Goal: Transaction & Acquisition: Purchase product/service

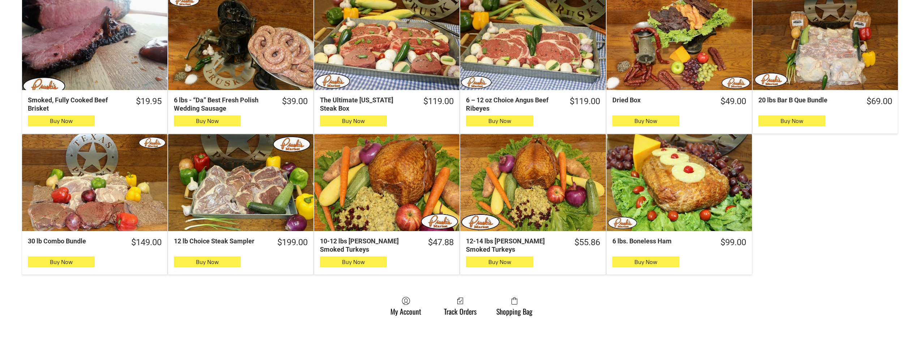
scroll to position [397, 0]
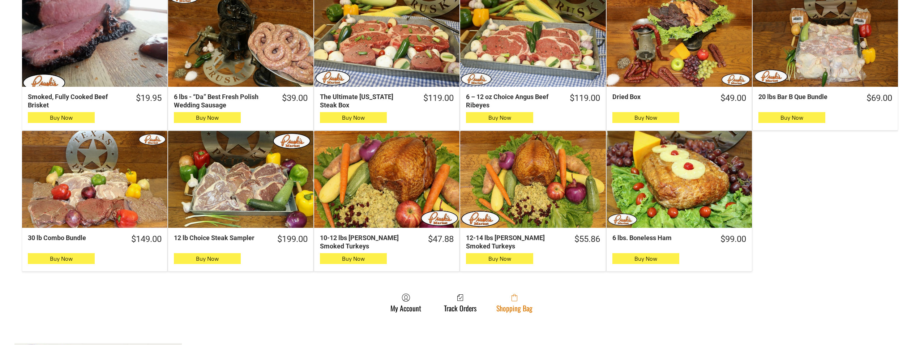
click at [511, 301] on icon at bounding box center [514, 297] width 6 height 7
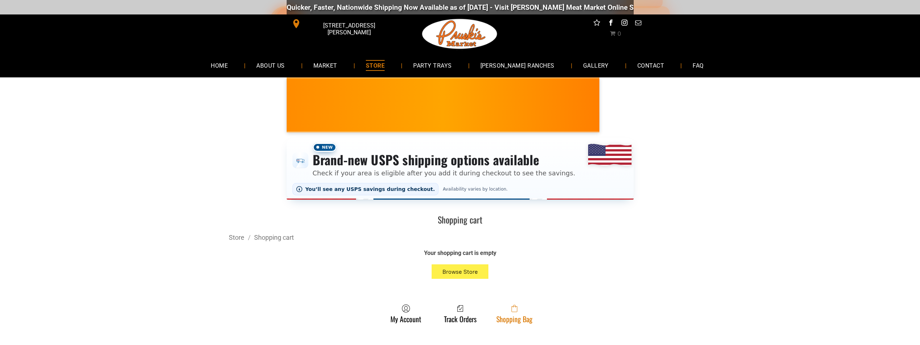
click at [517, 317] on link "Shopping Bag" at bounding box center [513, 313] width 43 height 19
click at [524, 311] on span at bounding box center [514, 308] width 36 height 9
click at [506, 317] on link "Shopping Bag" at bounding box center [513, 313] width 43 height 19
